Goal: Navigation & Orientation: Find specific page/section

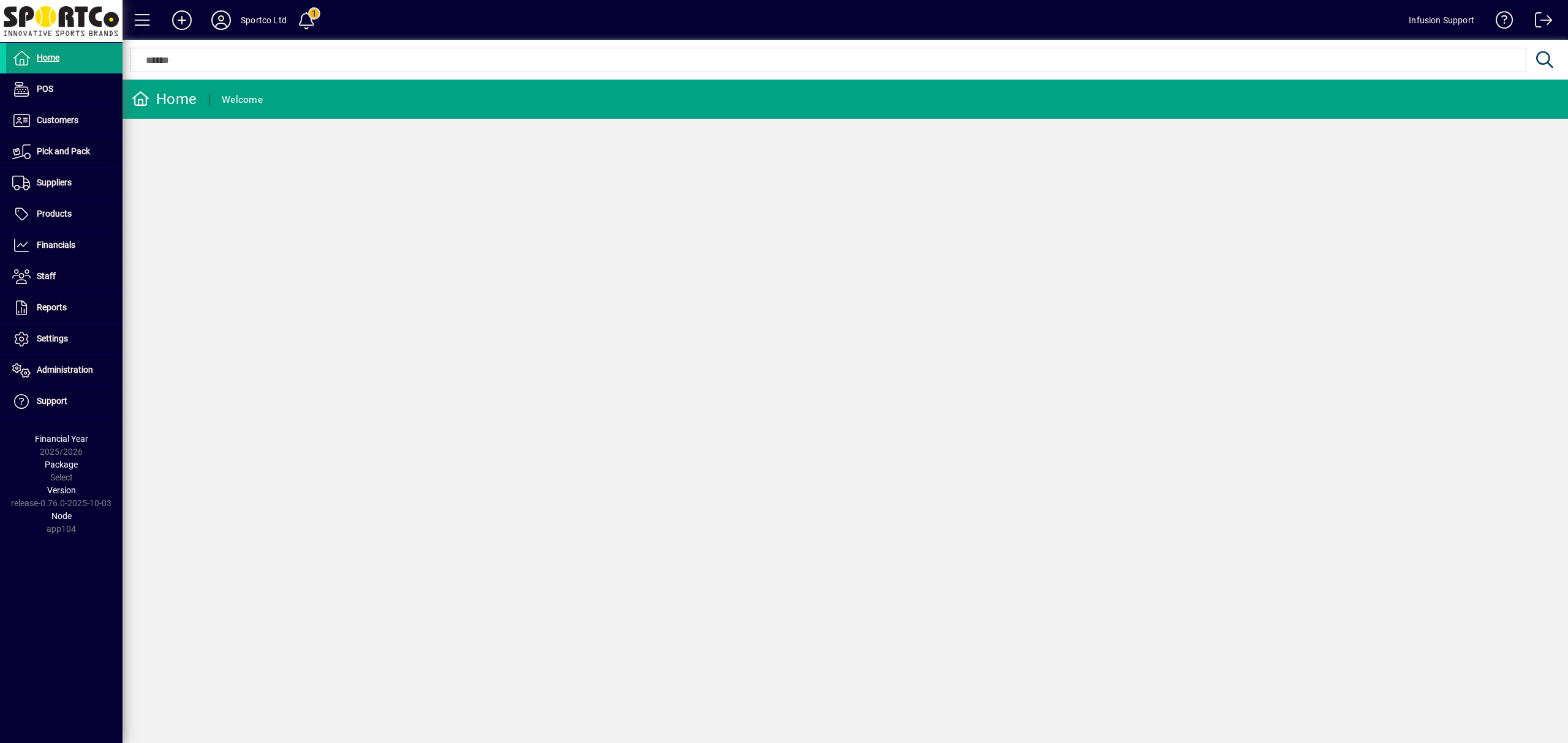
click at [548, 327] on div "Home Welcome" at bounding box center [845, 411] width 1445 height 664
click at [222, 17] on icon at bounding box center [221, 20] width 25 height 19
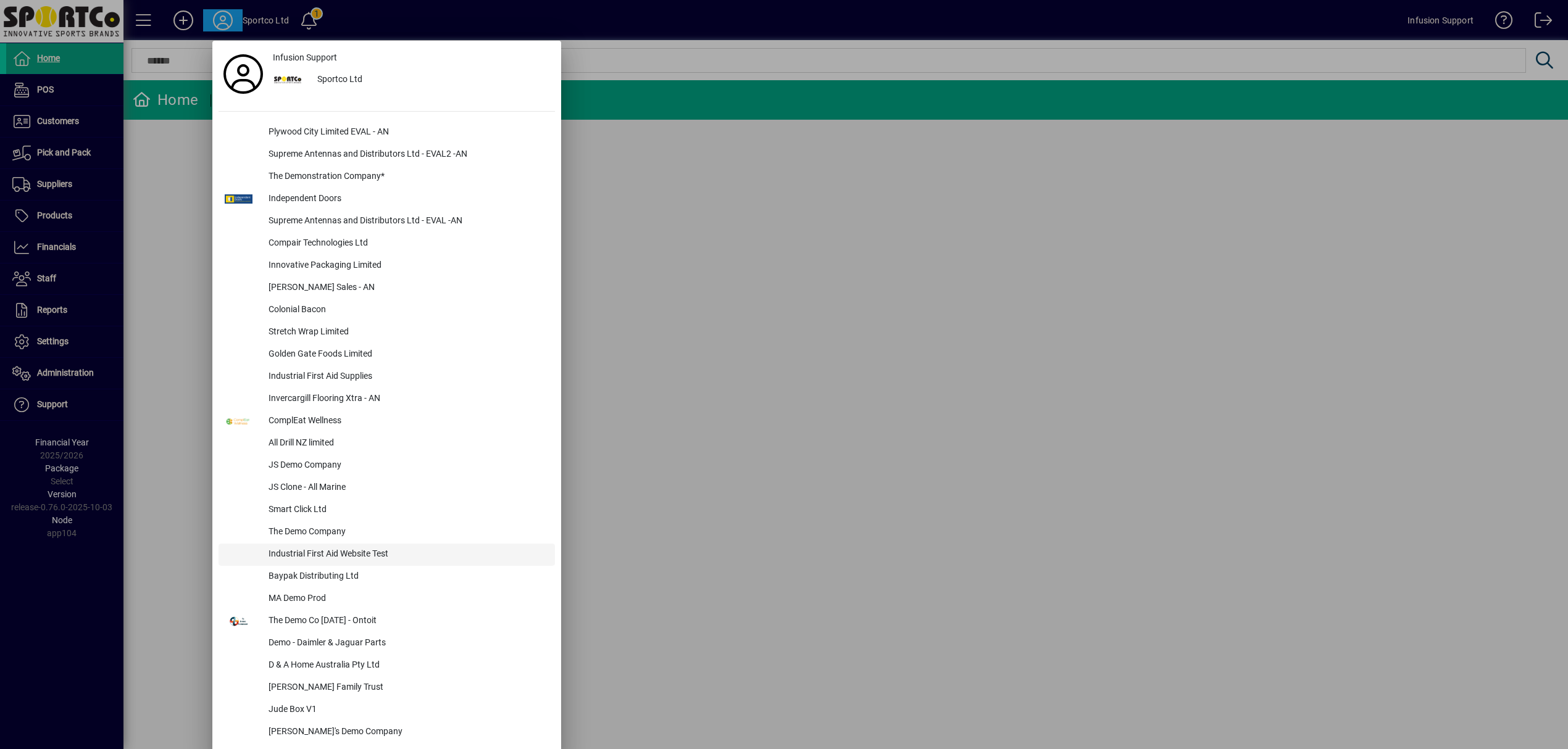
click at [342, 553] on div "Industrial First Aid Website Test" at bounding box center [407, 555] width 296 height 22
